Goal: Task Accomplishment & Management: Manage account settings

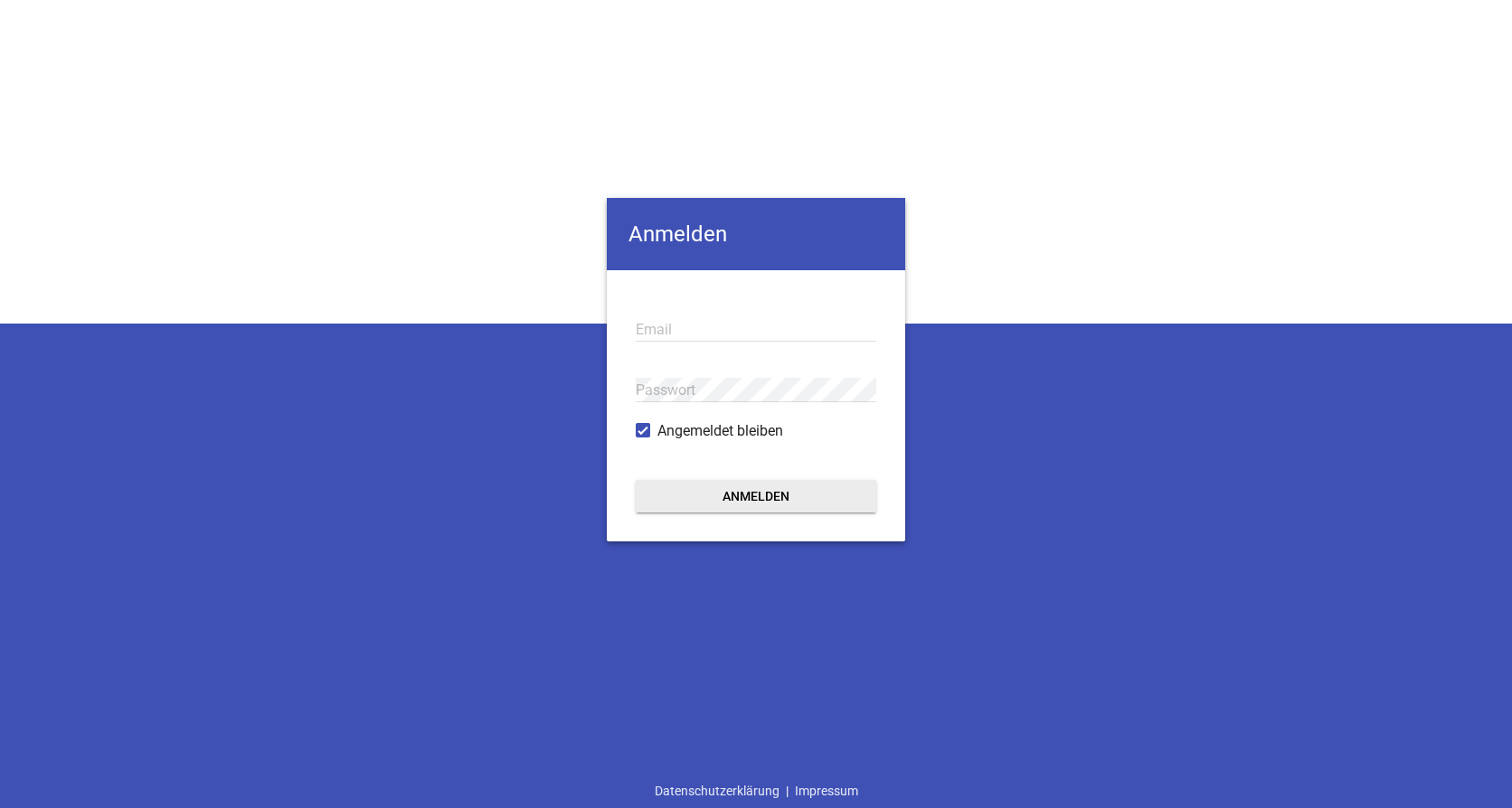
type input "[PERSON_NAME][EMAIL_ADDRESS][DOMAIN_NAME]"
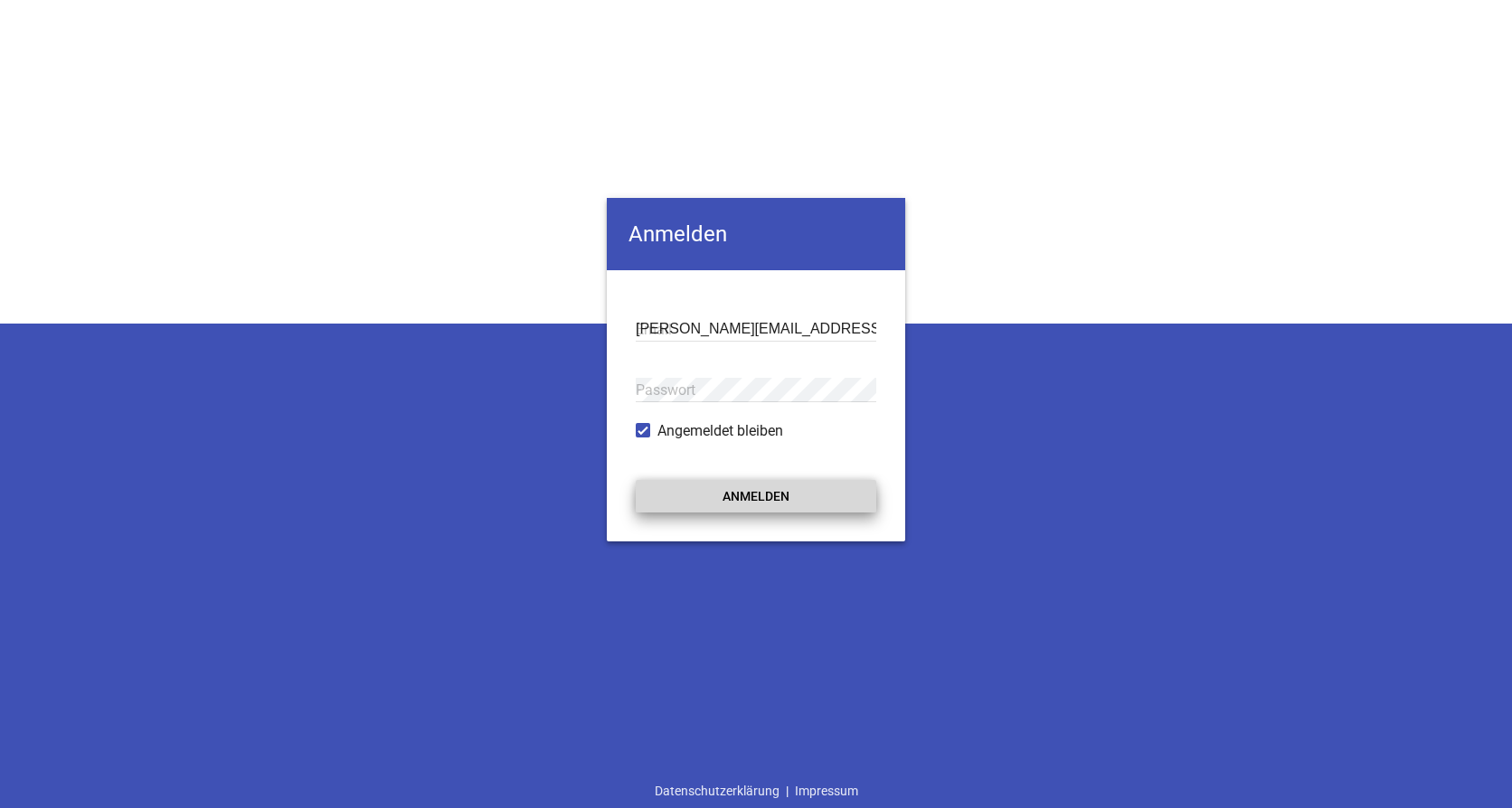
click at [704, 504] on button "Anmelden" at bounding box center [755, 496] width 241 height 33
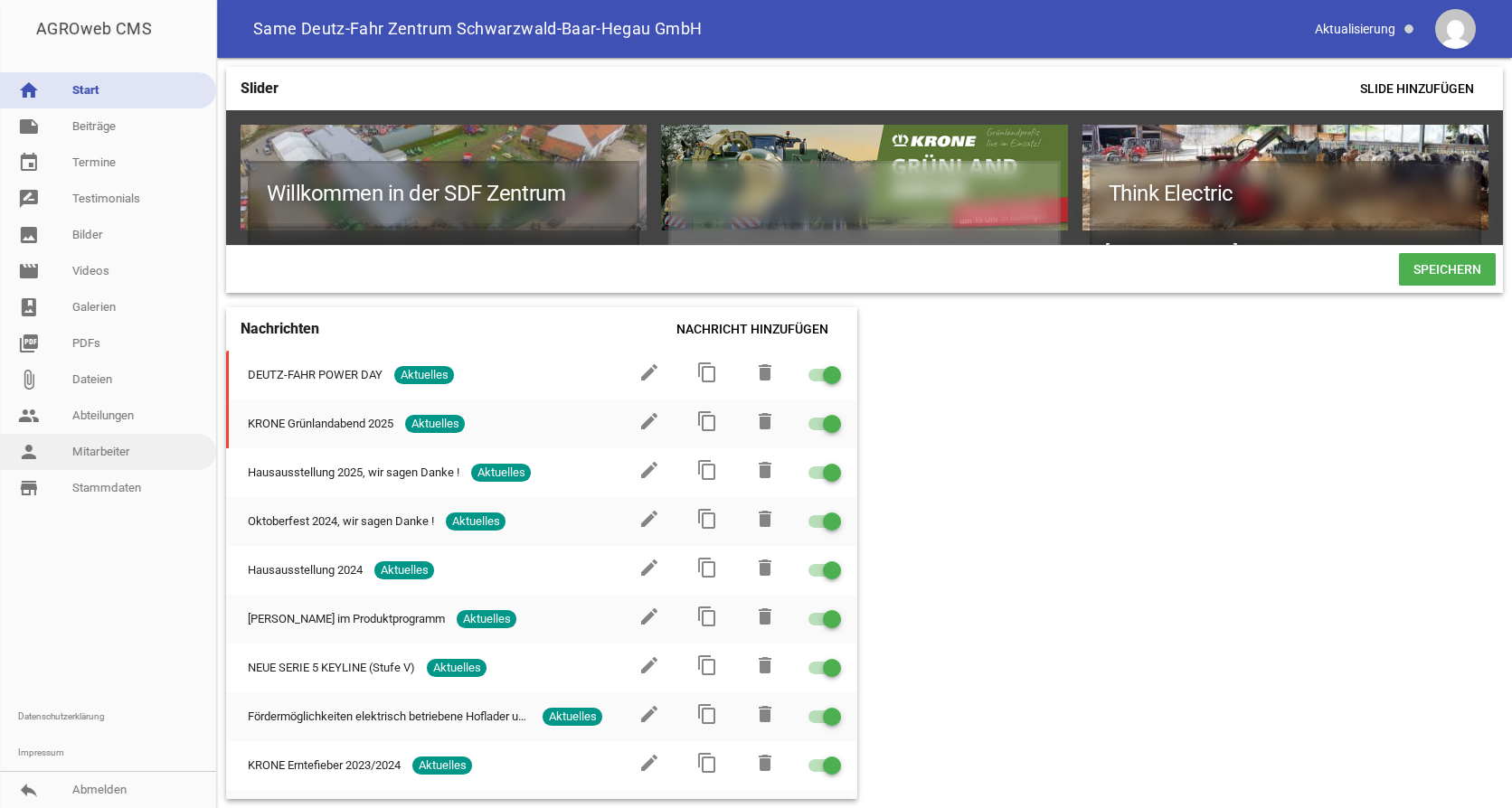
click at [102, 452] on link "person Mitarbeiter" at bounding box center [107, 452] width 216 height 36
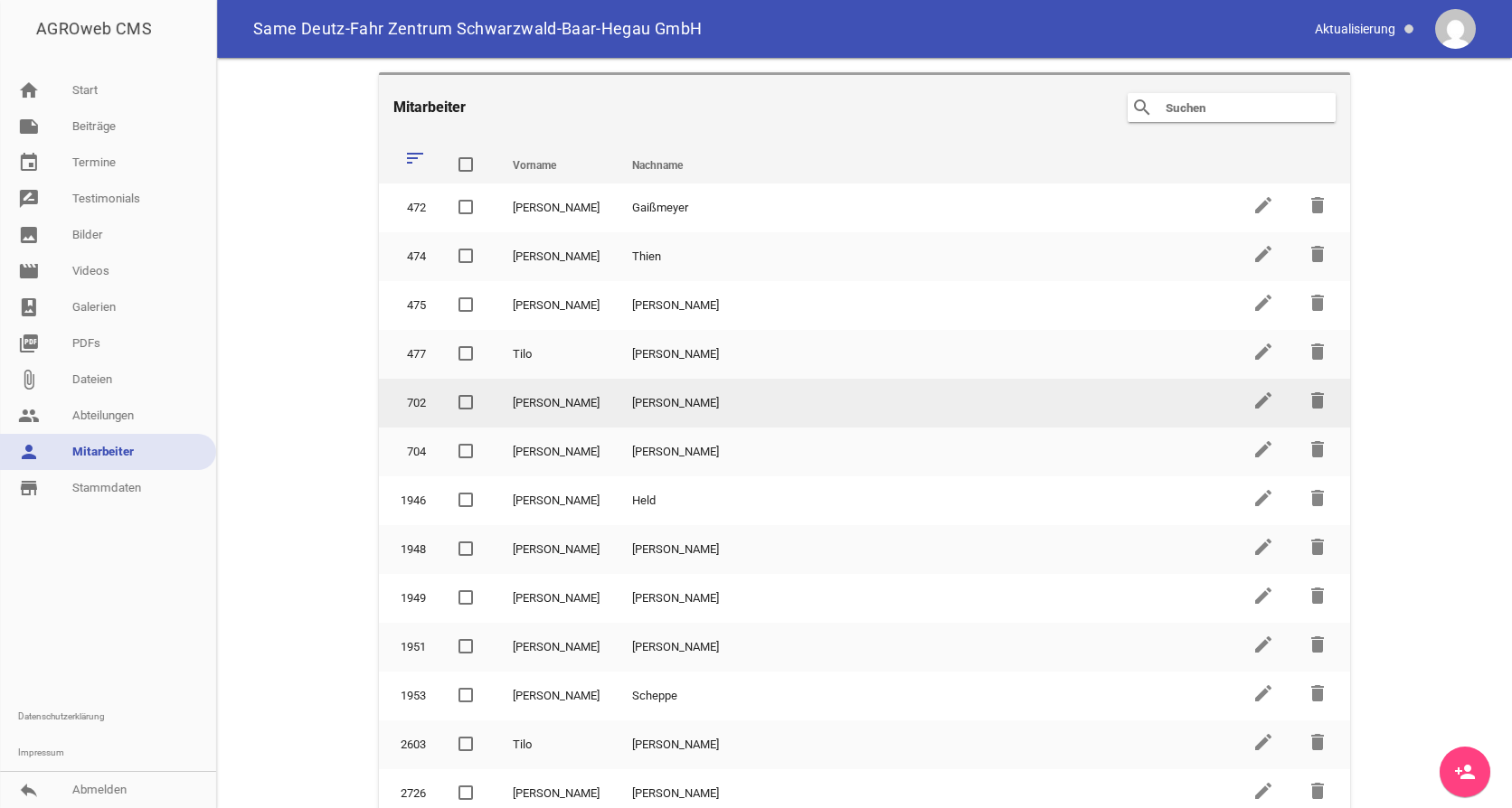
click at [616, 404] on td "[PERSON_NAME]" at bounding box center [926, 403] width 620 height 49
click at [1253, 403] on icon "edit" at bounding box center [1263, 400] width 22 height 22
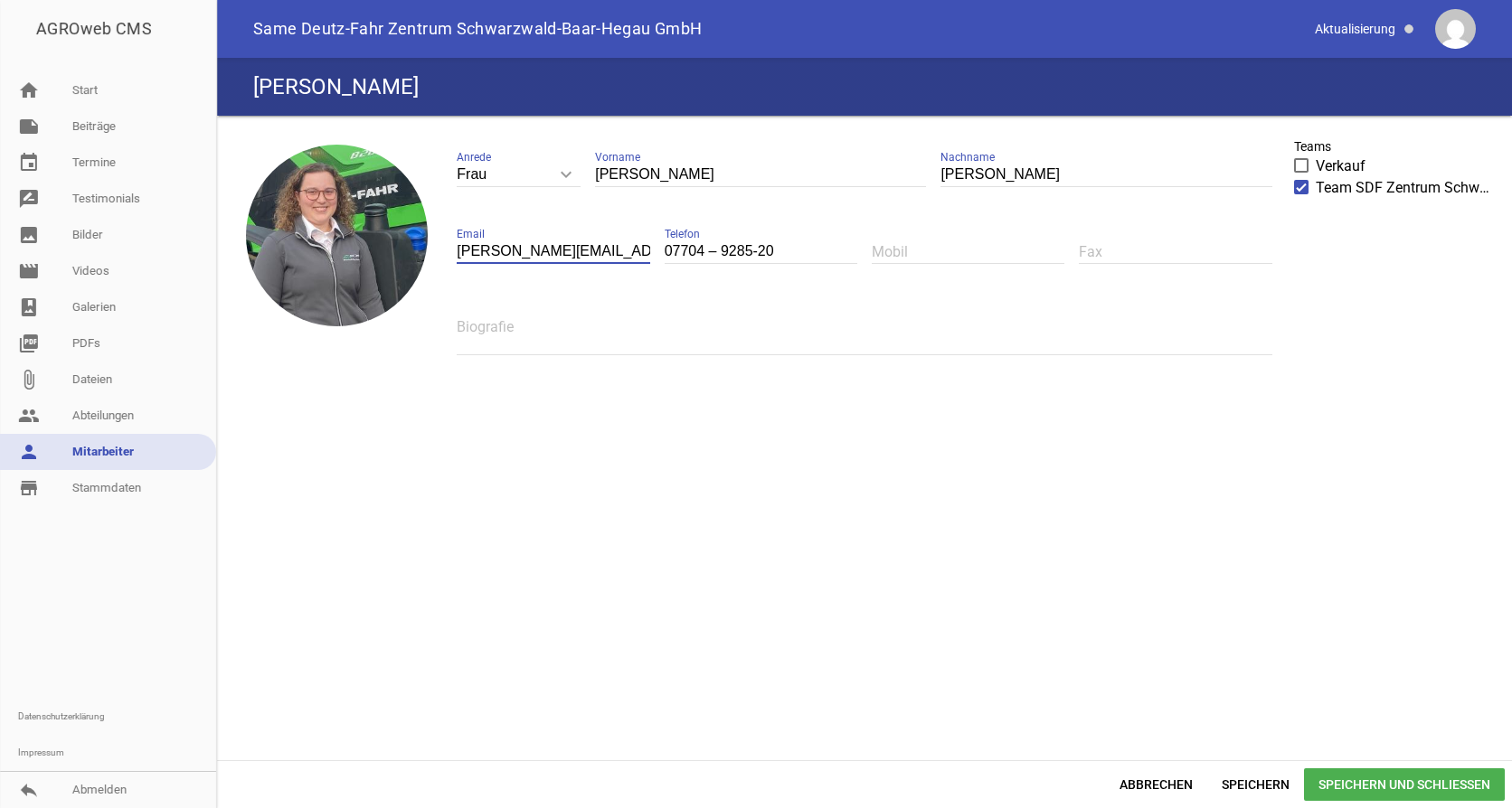
drag, startPoint x: 508, startPoint y: 247, endPoint x: 470, endPoint y: 253, distance: 38.5
click at [470, 253] on input "[PERSON_NAME][EMAIL_ADDRESS][DOMAIN_NAME]" at bounding box center [553, 251] width 193 height 24
type input "[PERSON_NAME][EMAIL_ADDRESS][DOMAIN_NAME]"
click at [1387, 801] on div "Abbrechen Speichern Speichern und Schließen" at bounding box center [863, 785] width 1294 height 48
click at [1382, 791] on span "Speichern und Schließen" at bounding box center [1404, 785] width 201 height 33
